Goal: Communication & Community: Answer question/provide support

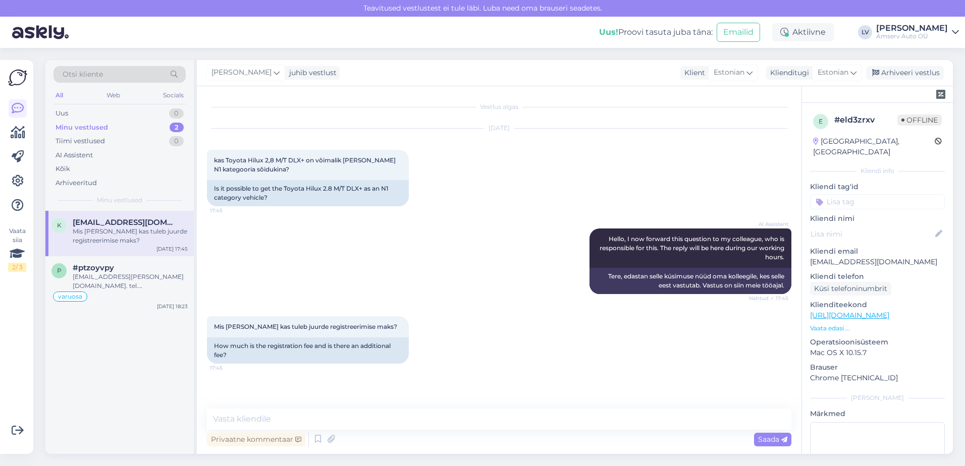
click at [114, 228] on div "Mis summas ja kas tuleb juurde registreerimise maks?" at bounding box center [130, 236] width 115 height 18
click at [868, 194] on input at bounding box center [877, 201] width 135 height 15
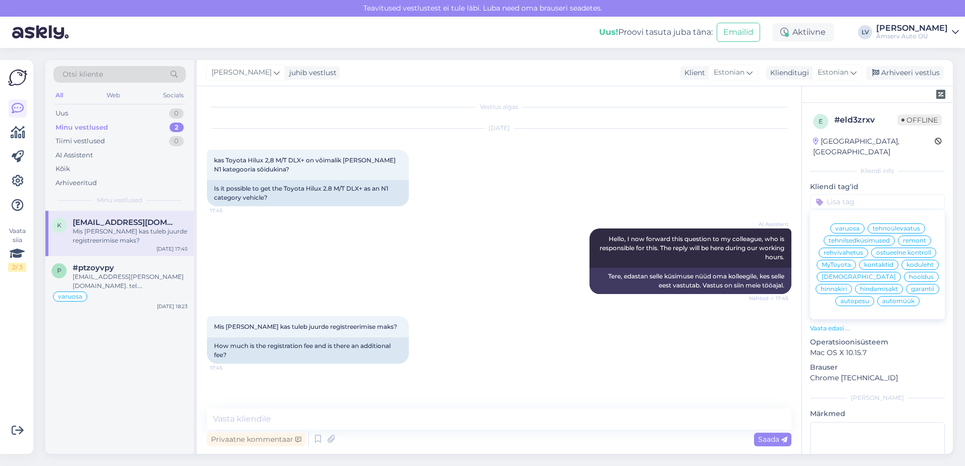
click at [891, 301] on span "automüük" at bounding box center [898, 301] width 32 height 6
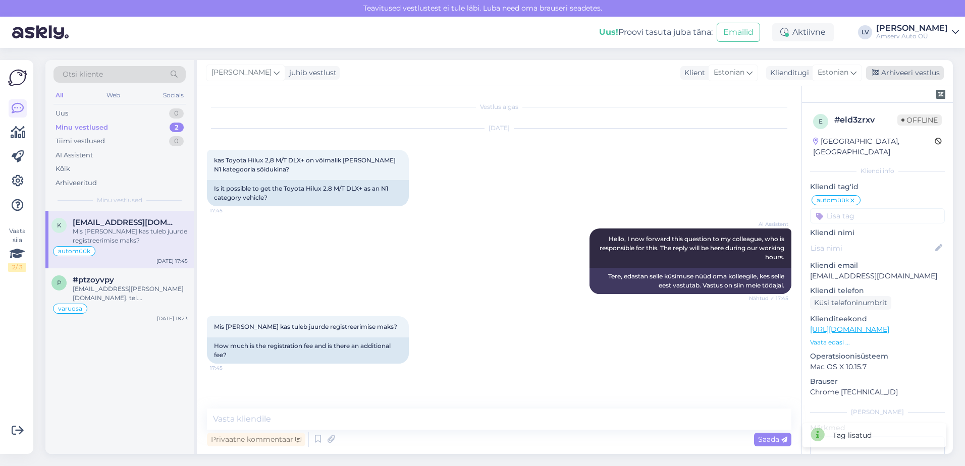
click at [897, 75] on div "Arhiveeri vestlus" at bounding box center [905, 73] width 78 height 14
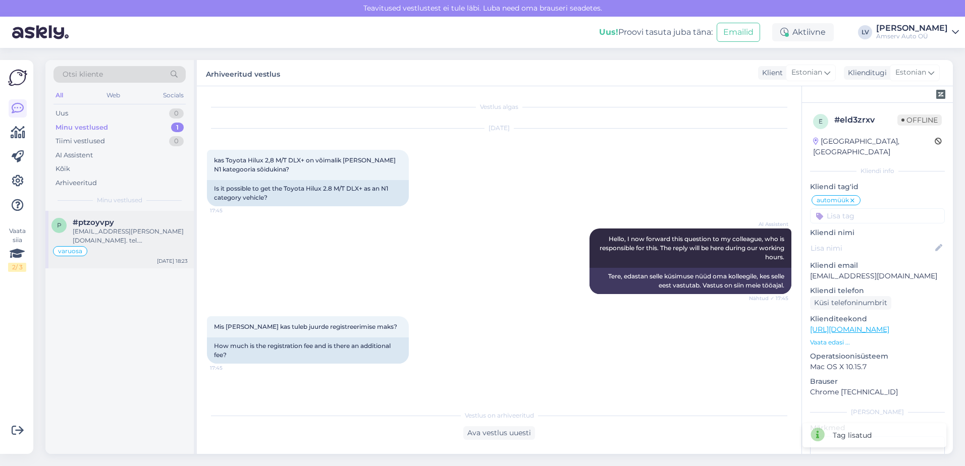
click at [117, 227] on div "raivo.kornak@gmail.com. tel.56 392755" at bounding box center [130, 236] width 115 height 18
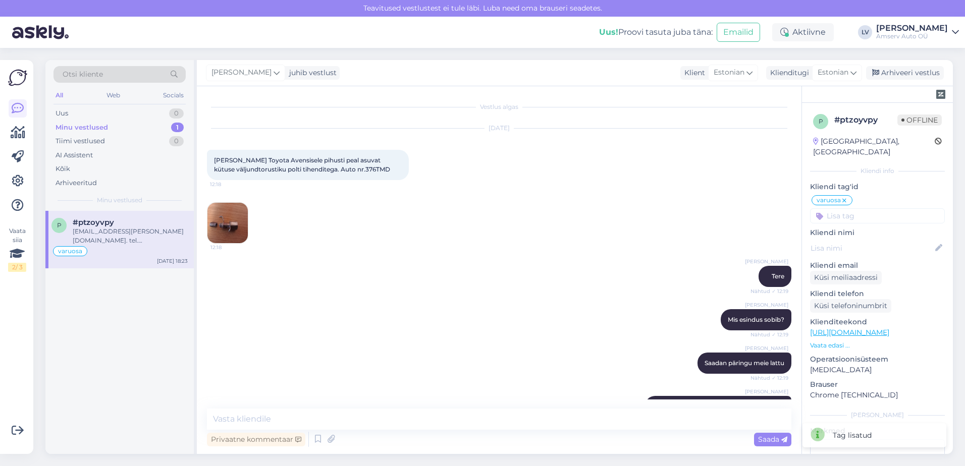
scroll to position [1464, 0]
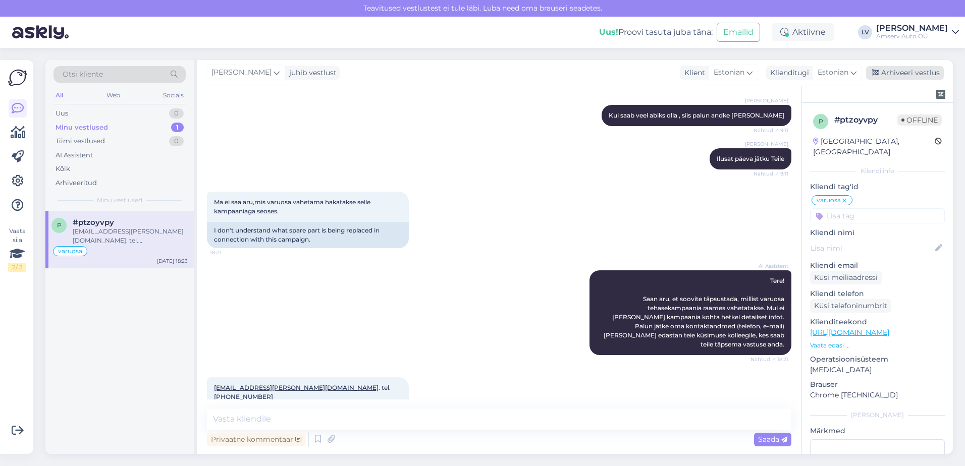
click at [923, 70] on div "Arhiveeri vestlus" at bounding box center [905, 73] width 78 height 14
